Goal: Check status: Check status

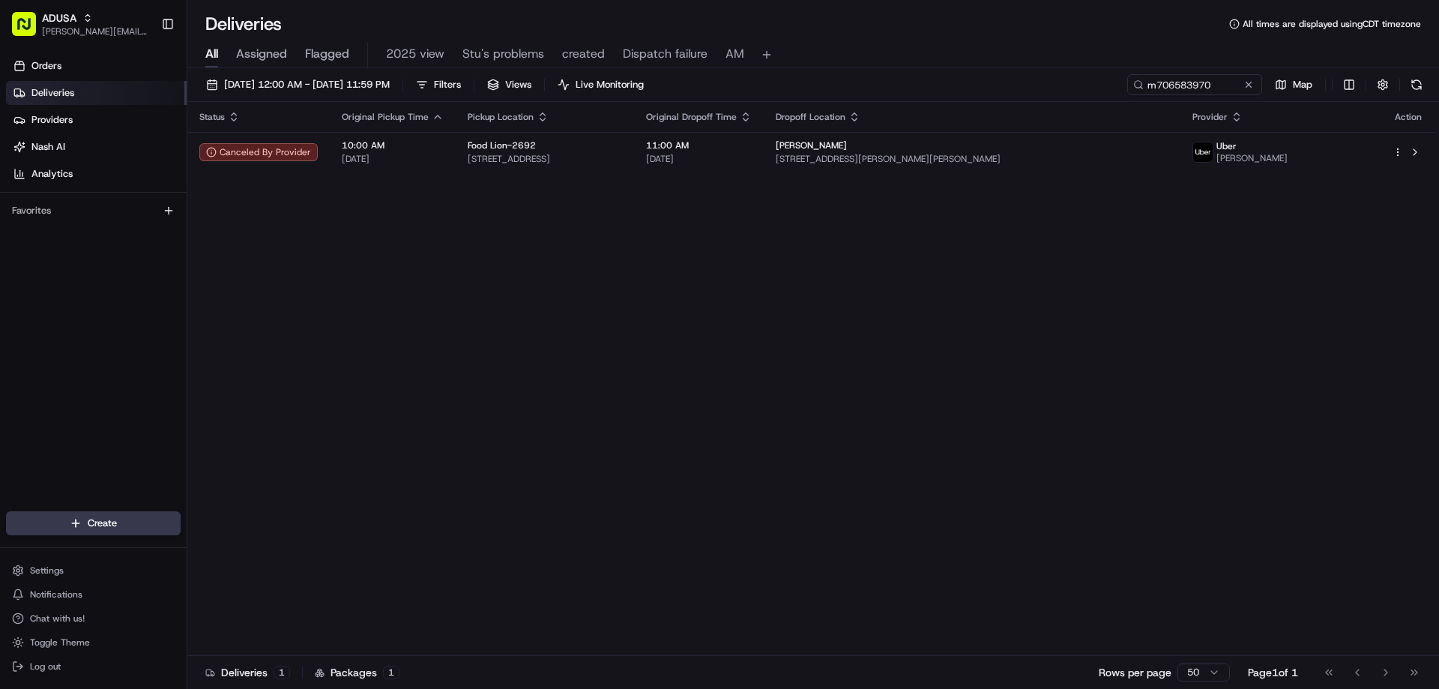
type input "m706583970"
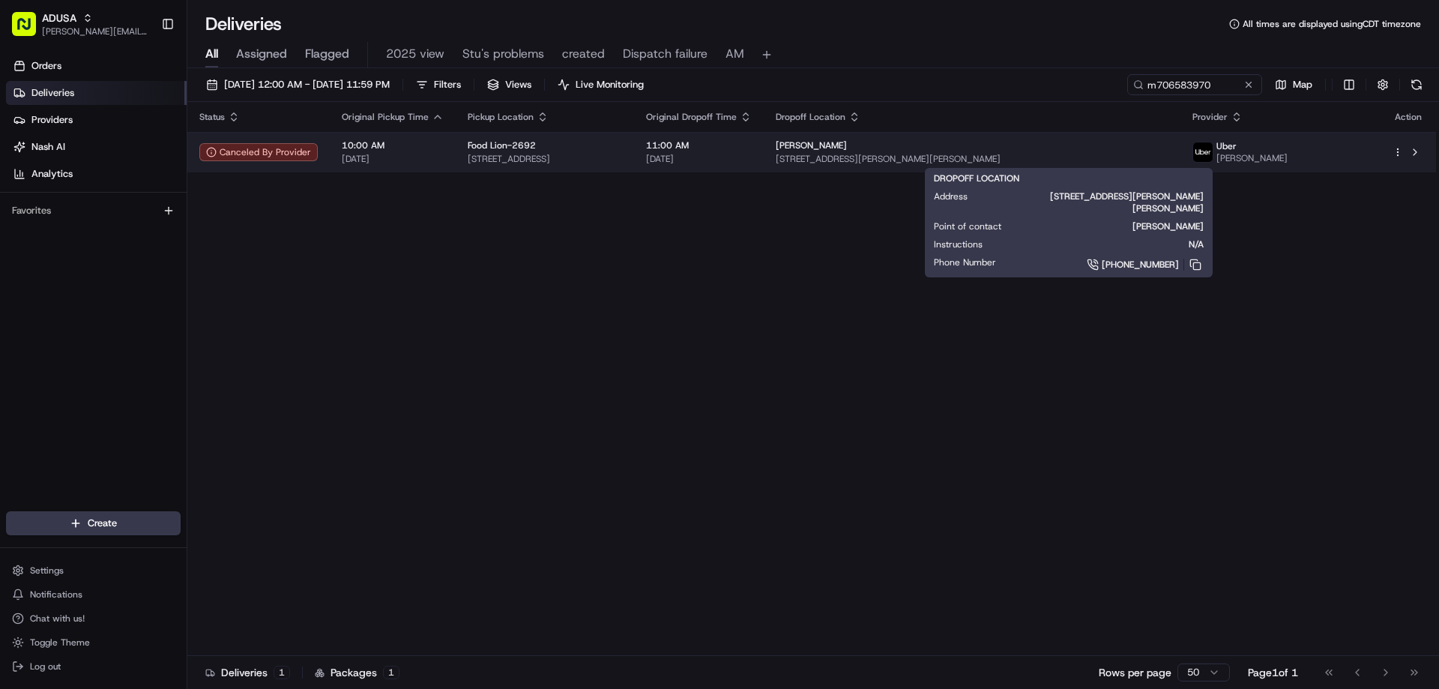
click at [1168, 152] on div "Angelica Williams 693 S T Morris Rd NE, Ludowici, GA 31316, US" at bounding box center [972, 151] width 393 height 25
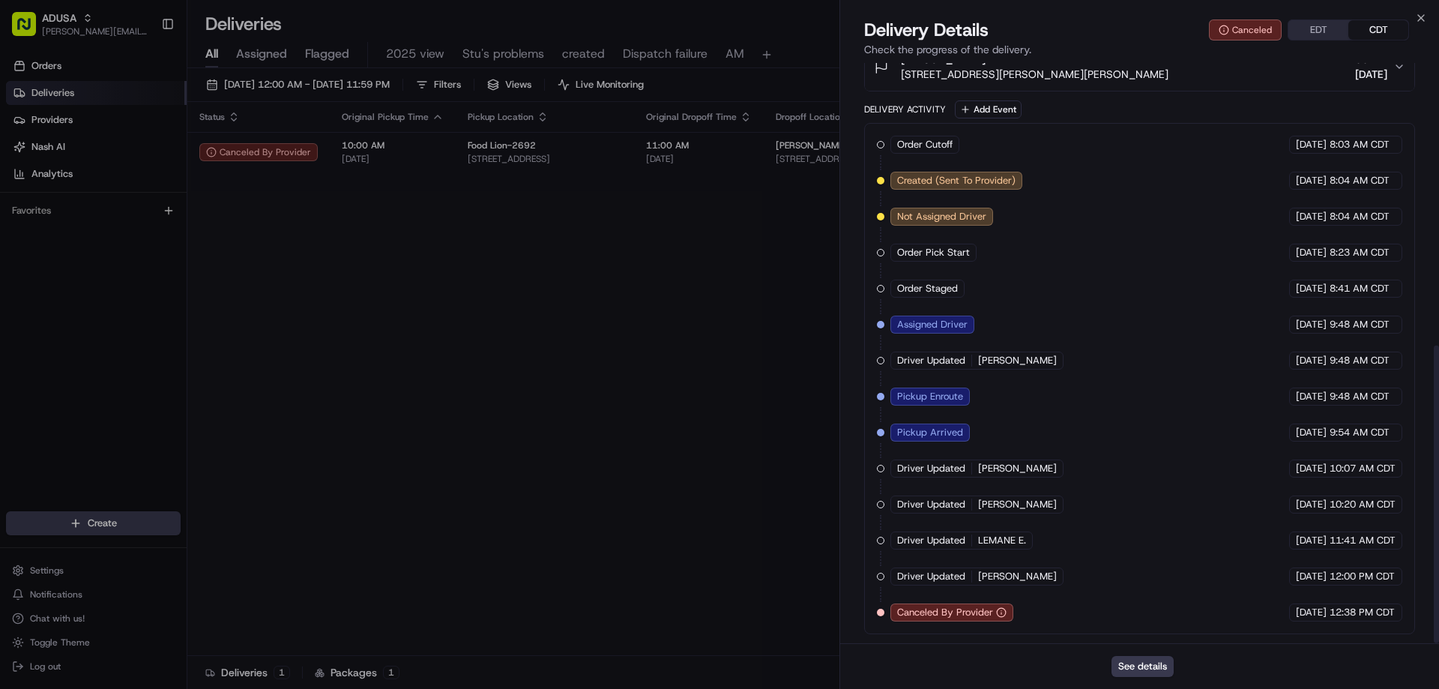
scroll to position [550, 0]
click at [1001, 612] on icon "button" at bounding box center [1001, 612] width 0 height 1
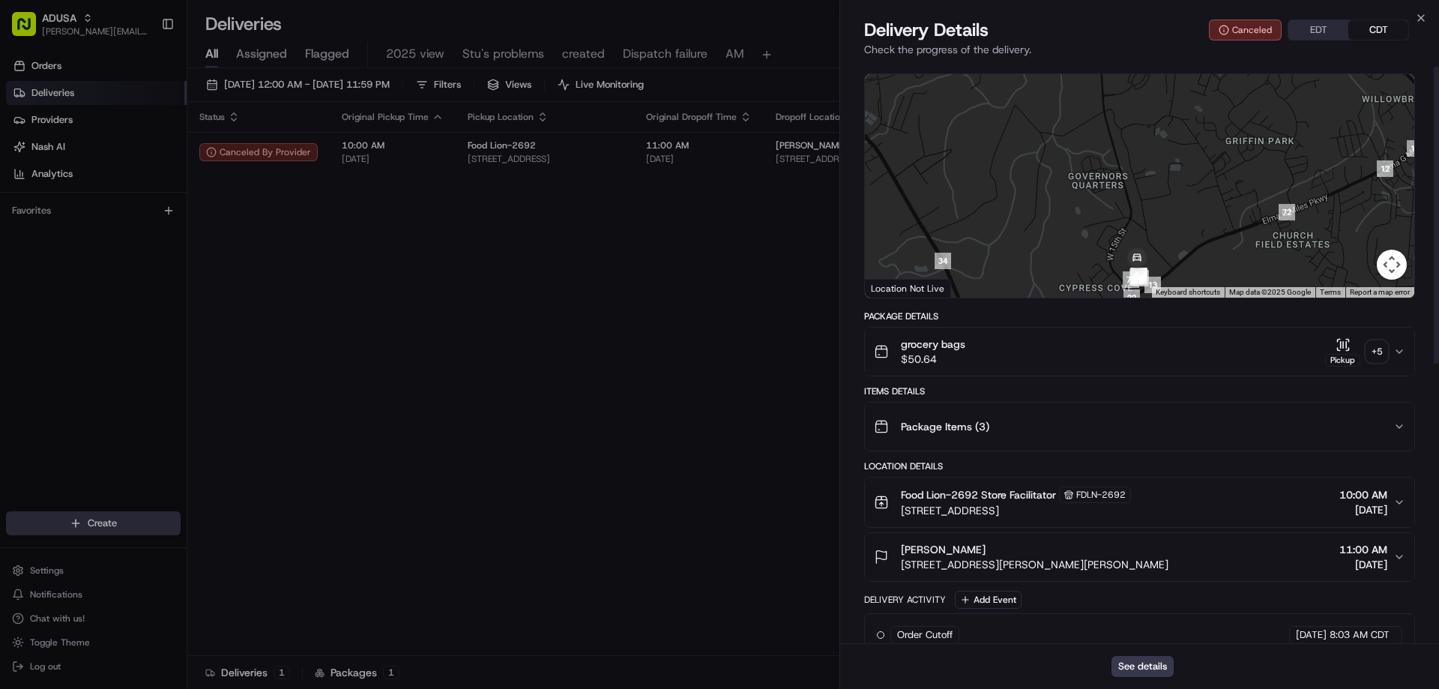
scroll to position [0, 0]
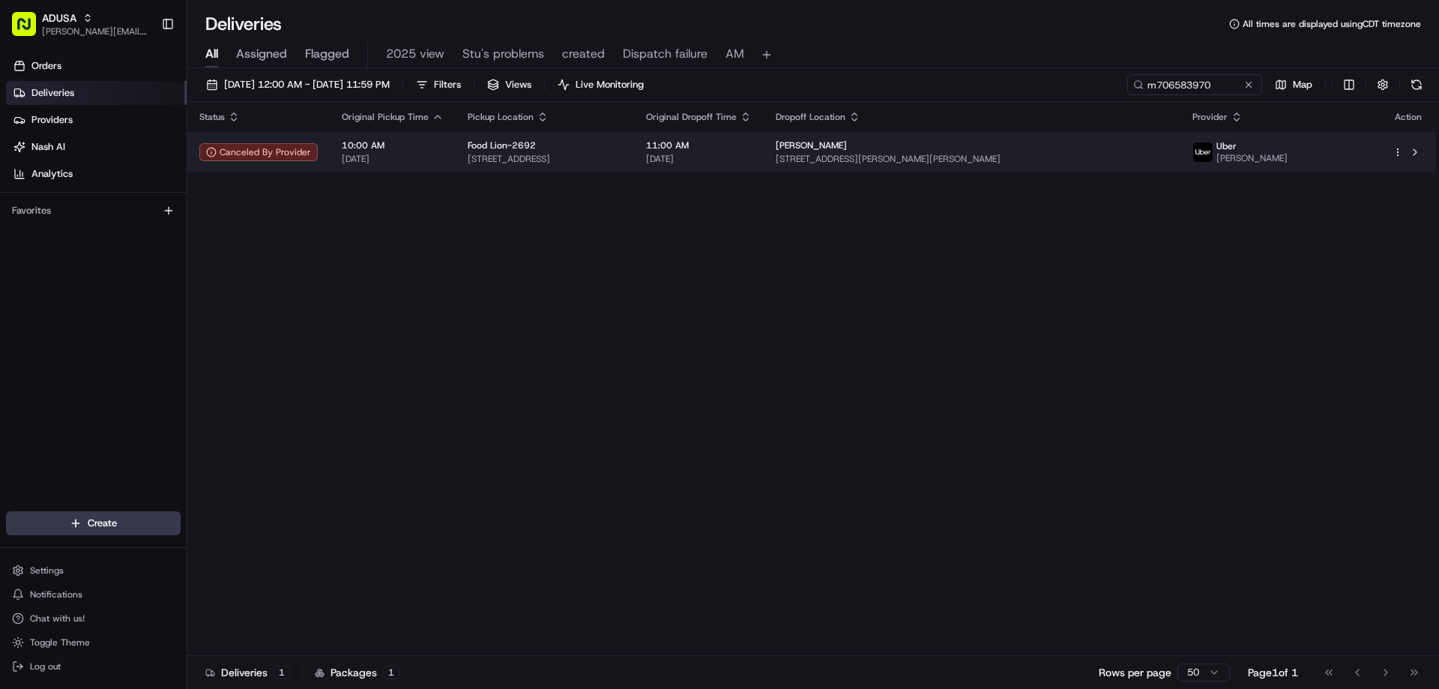
click at [462, 148] on td "Food Lion-2692 2389 Hwy 196 E, Hinesville, GA 31313, US" at bounding box center [545, 152] width 178 height 40
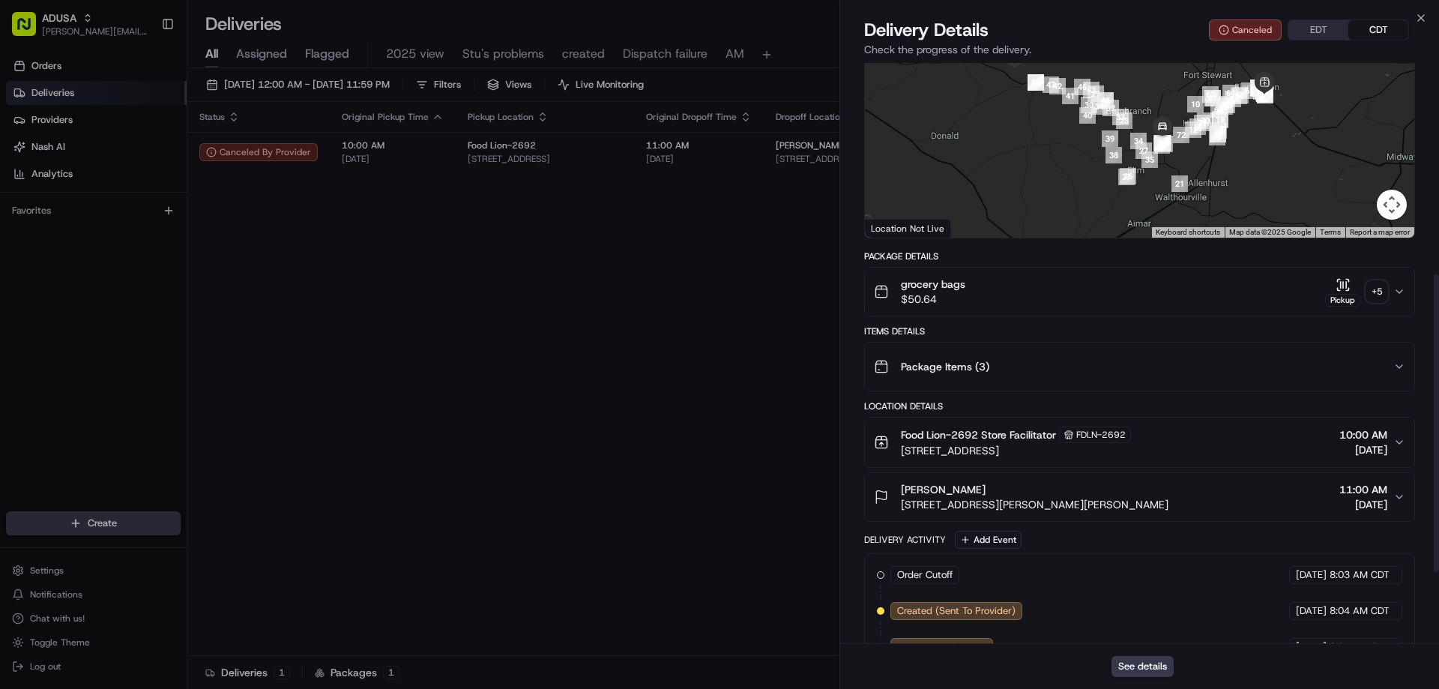
scroll to position [100, 0]
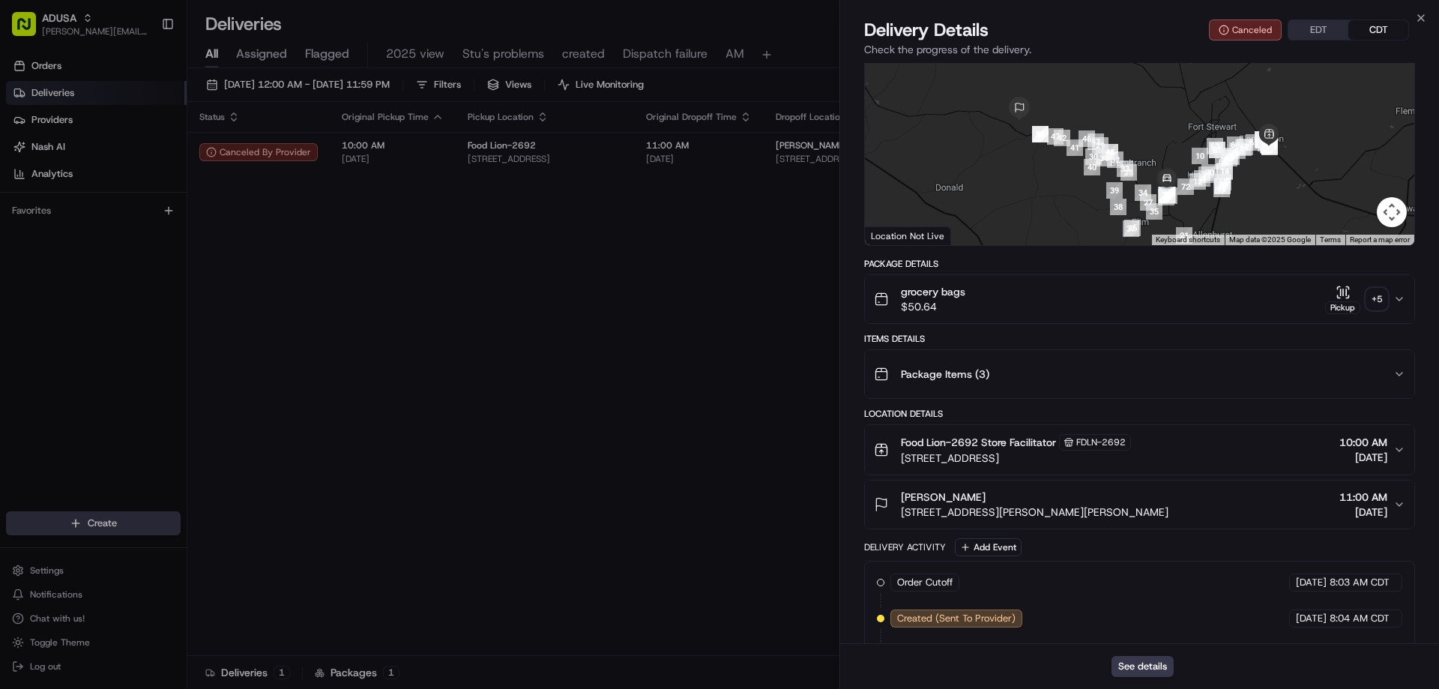
drag, startPoint x: 1067, startPoint y: 197, endPoint x: 1072, endPoint y: 236, distance: 39.2
click at [1072, 236] on div at bounding box center [1139, 133] width 549 height 223
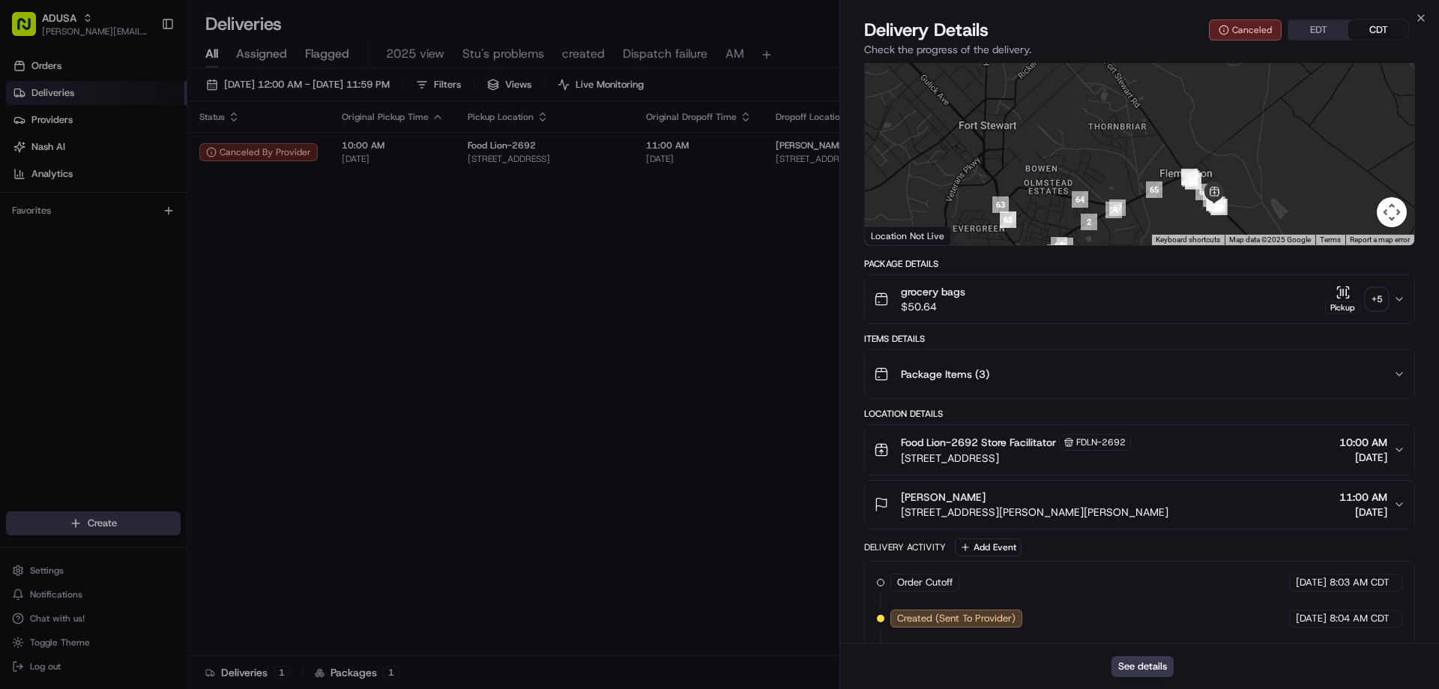
click at [1414, 15] on div "Close Delivery Details Canceled EDT CDT Check the progress of the delivery. Pro…" at bounding box center [1139, 344] width 600 height 689
click at [1419, 16] on icon "button" at bounding box center [1421, 18] width 12 height 12
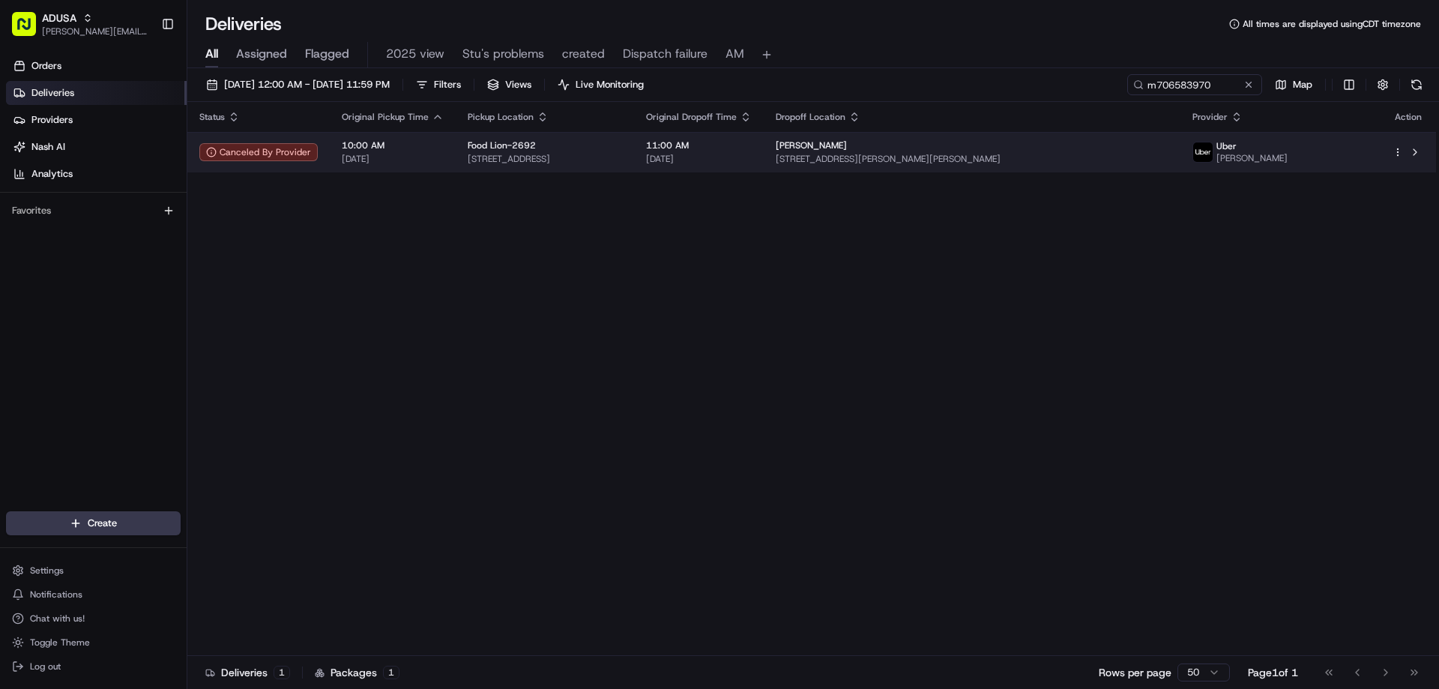
click at [1420, 142] on td at bounding box center [1408, 152] width 55 height 40
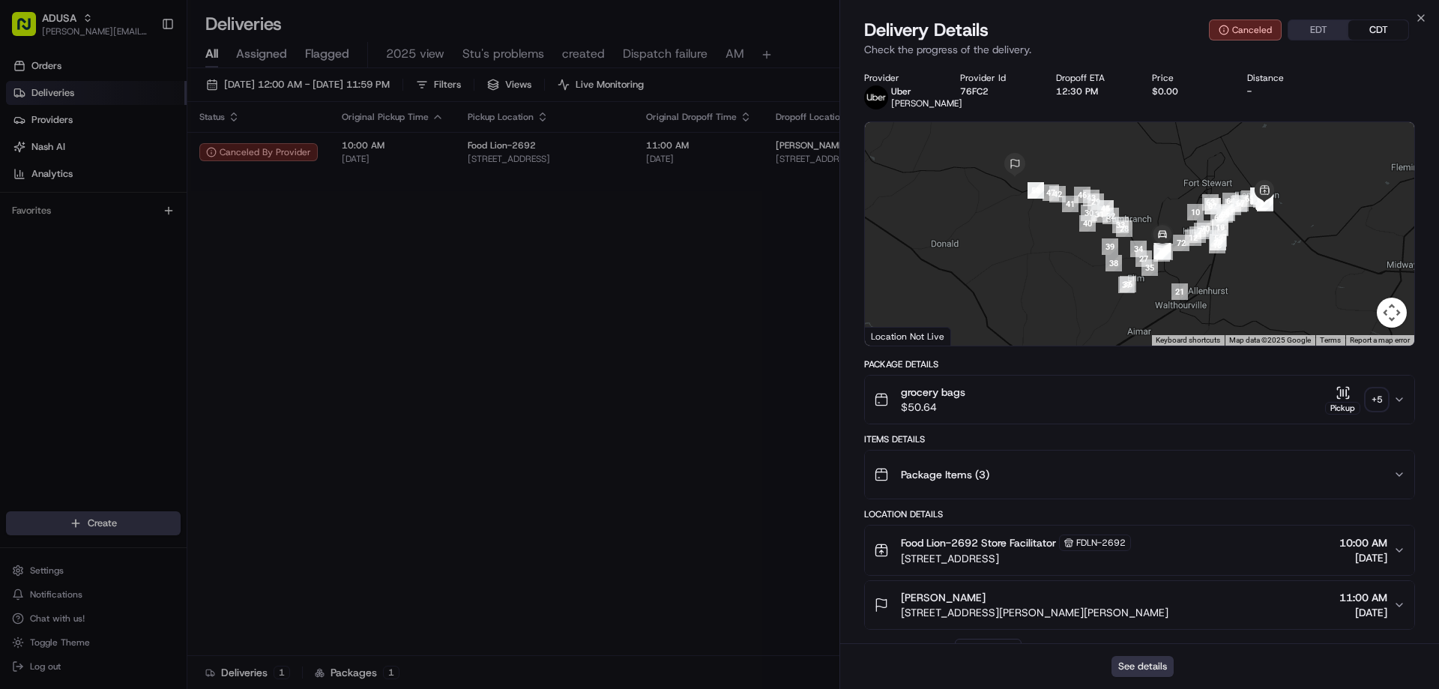
click at [1144, 659] on button "See details" at bounding box center [1143, 666] width 62 height 21
drag, startPoint x: 1426, startPoint y: 13, endPoint x: 1399, endPoint y: 29, distance: 31.0
click at [1426, 13] on icon "button" at bounding box center [1421, 18] width 12 height 12
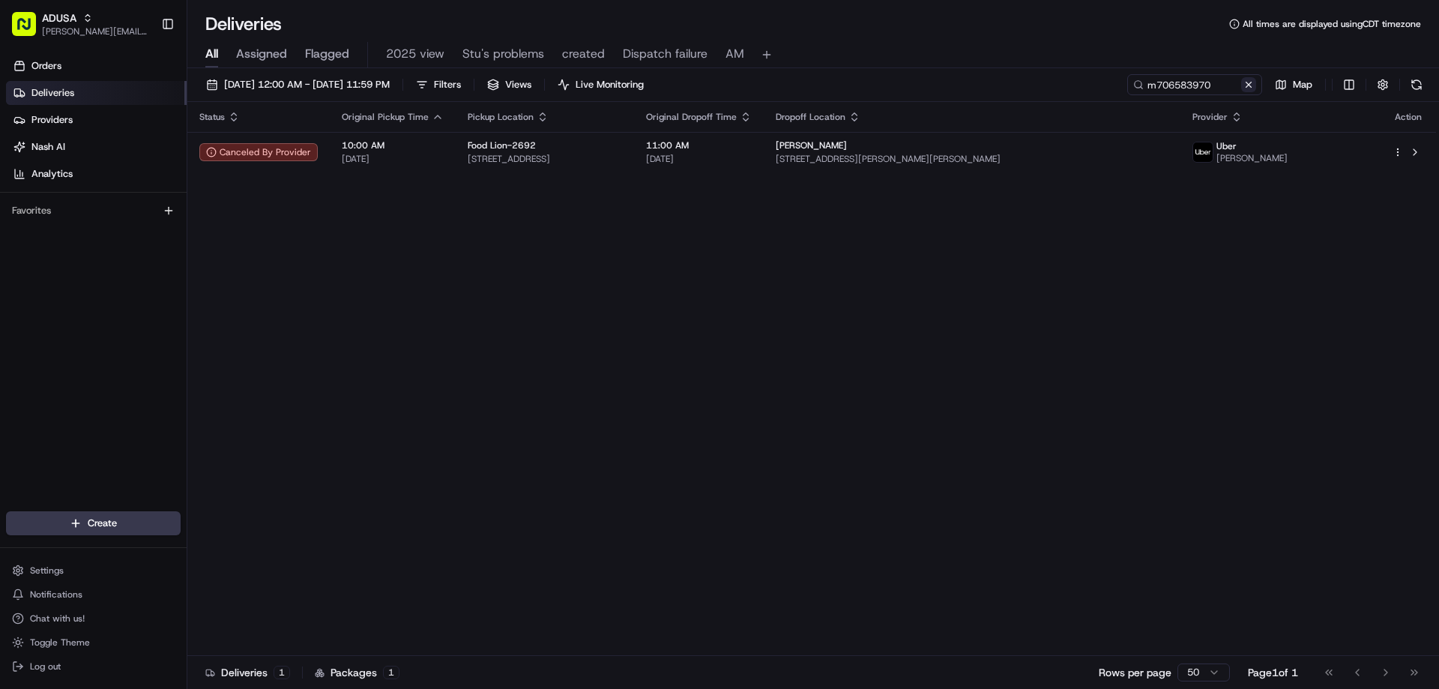
click at [1244, 79] on button at bounding box center [1248, 84] width 15 height 15
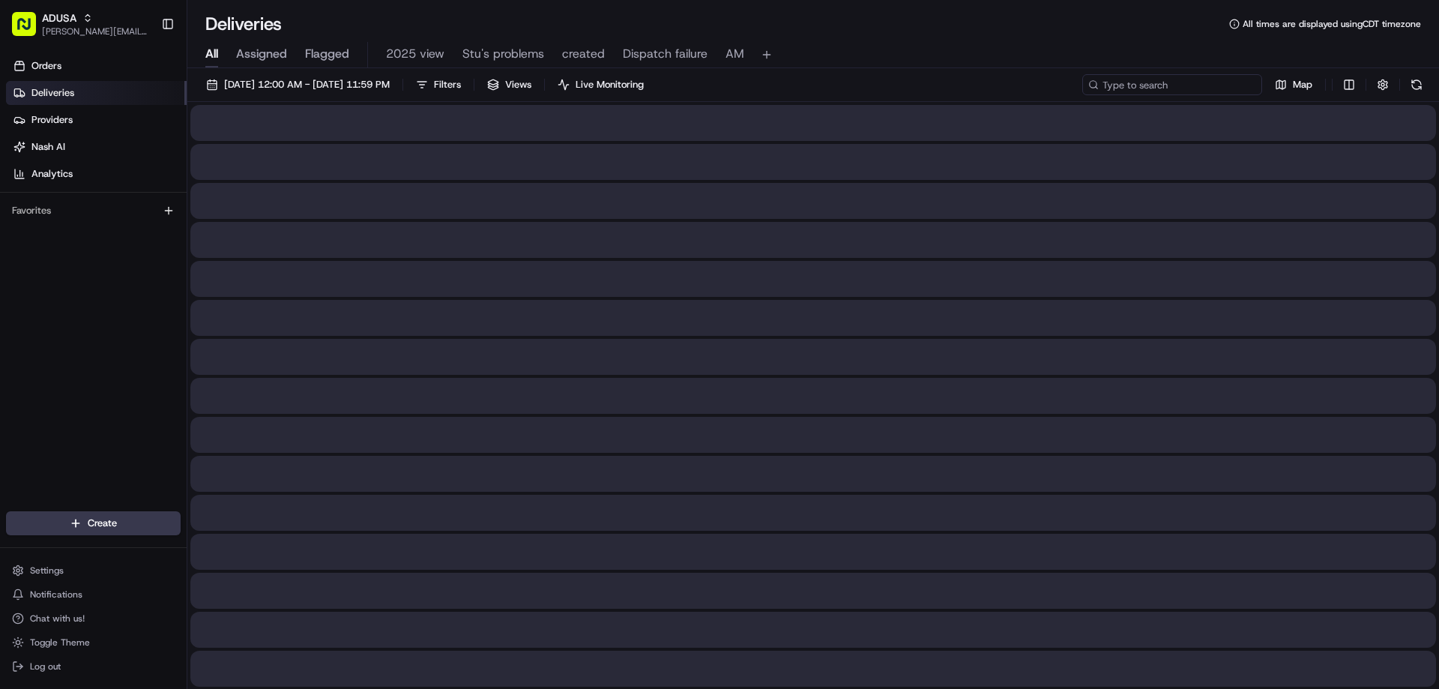
paste input "i701136299"
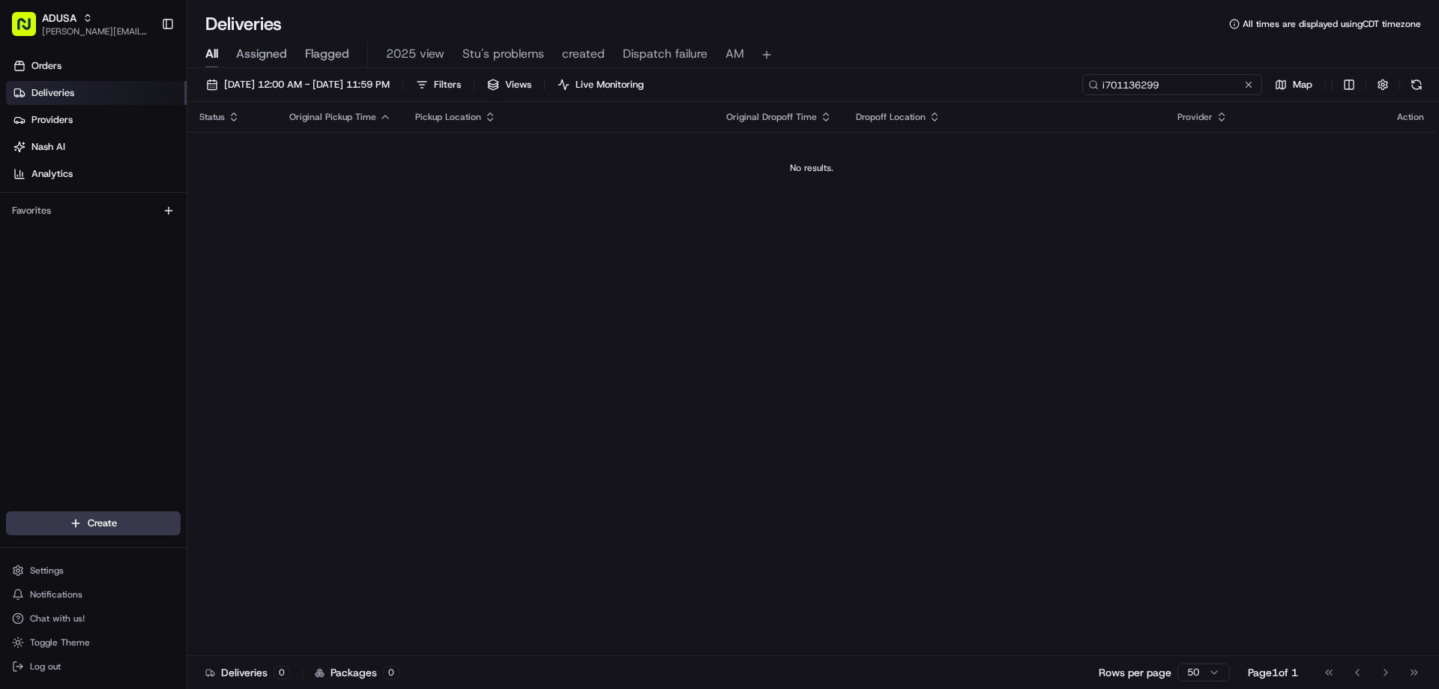
type input "i701136299"
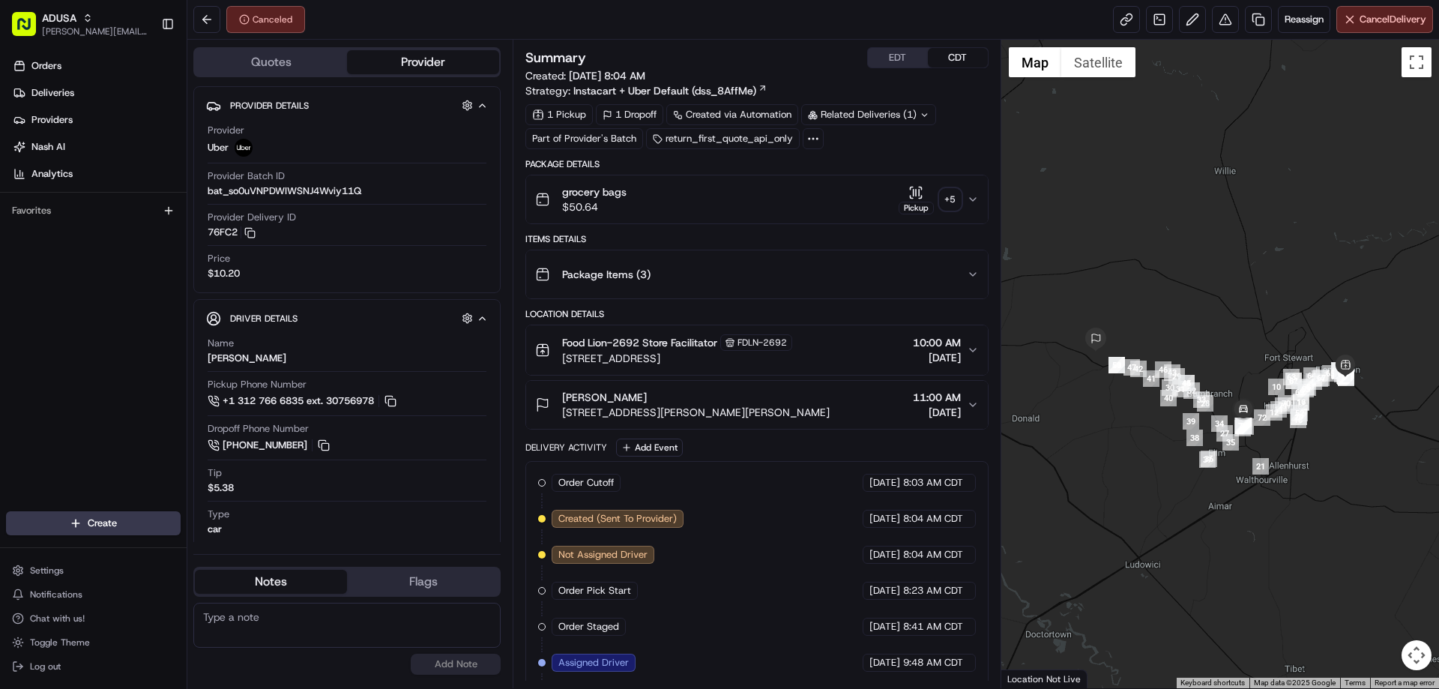
click at [364, 618] on textarea at bounding box center [346, 625] width 307 height 45
type textarea "Order was delivered to wrong address"
click at [454, 670] on button "Add Note" at bounding box center [456, 664] width 90 height 21
